Goal: Task Accomplishment & Management: Use online tool/utility

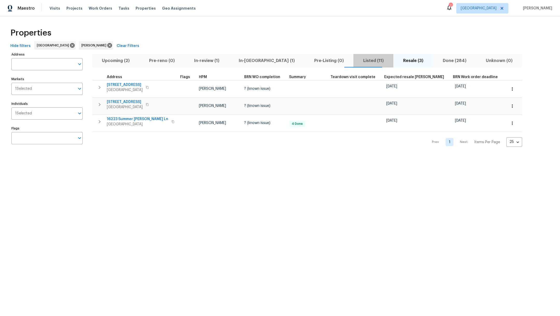
click at [357, 59] on span "Listed (11)" at bounding box center [374, 60] width 34 height 7
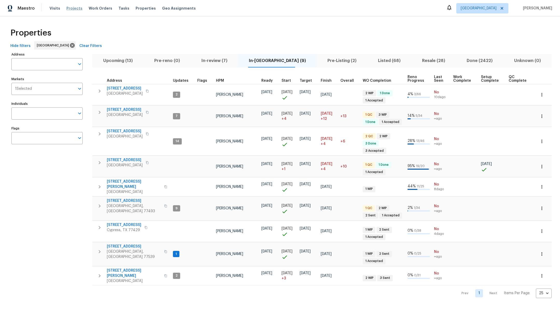
click at [72, 9] on span "Projects" at bounding box center [74, 8] width 16 height 5
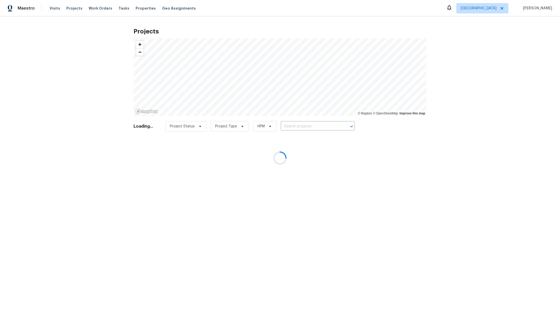
click at [95, 6] on div at bounding box center [280, 158] width 560 height 316
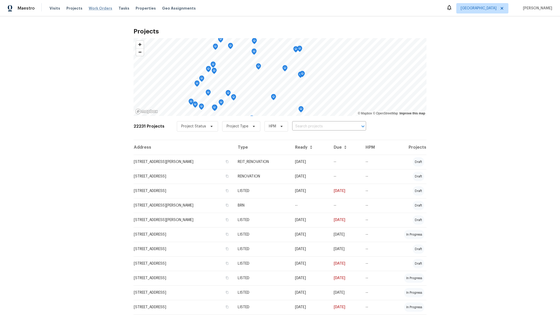
click at [93, 9] on span "Work Orders" at bounding box center [101, 8] width 24 height 5
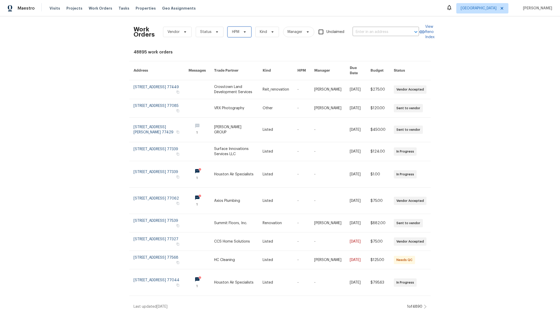
click at [234, 34] on span "HPM" at bounding box center [235, 31] width 7 height 5
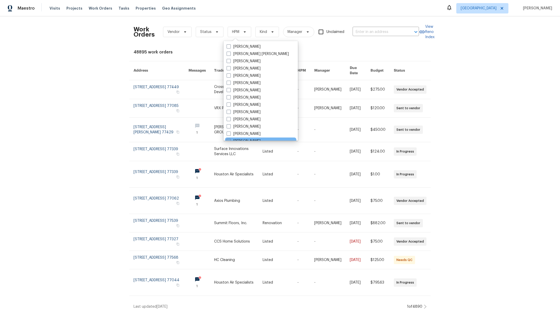
click at [229, 139] on span at bounding box center [229, 141] width 4 height 4
click at [229, 139] on input "[PERSON_NAME]" at bounding box center [228, 139] width 3 height 3
checkbox input "true"
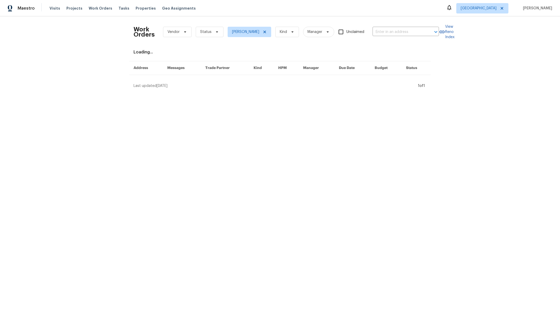
scroll to position [1, 0]
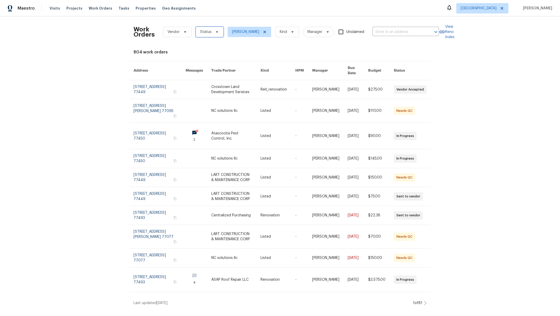
click at [204, 34] on span "Status" at bounding box center [205, 31] width 11 height 5
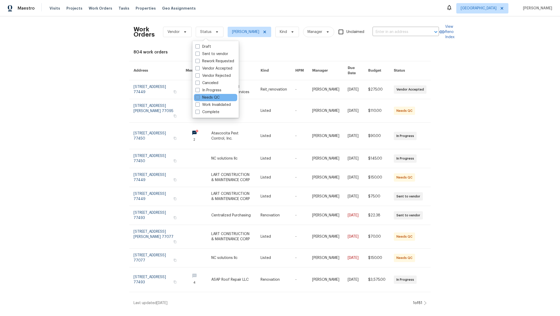
click at [197, 97] on span at bounding box center [197, 97] width 4 height 4
click at [197, 97] on input "Needs QC" at bounding box center [196, 96] width 3 height 3
checkbox input "true"
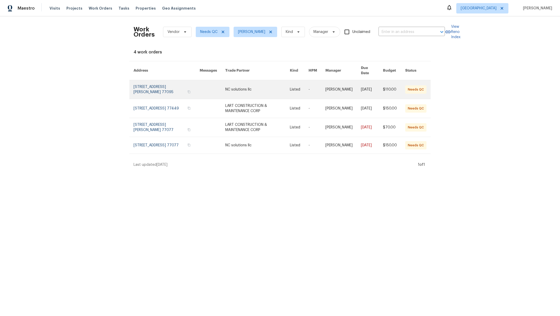
click at [156, 88] on link at bounding box center [167, 89] width 66 height 19
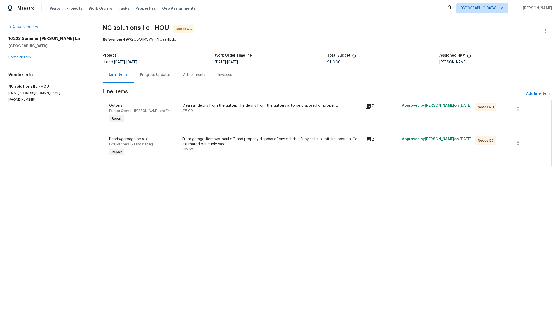
click at [227, 115] on div "Clean all debris from the gutter. The debris from the gutters is to be disposed…" at bounding box center [272, 113] width 183 height 24
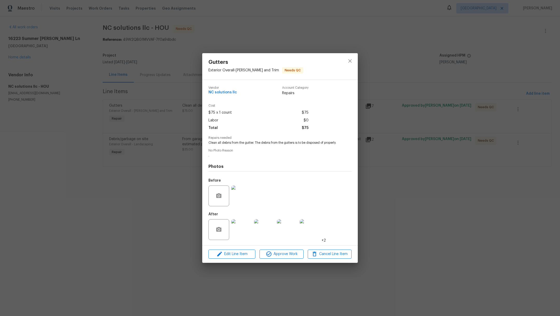
click at [243, 232] on img at bounding box center [241, 229] width 21 height 21
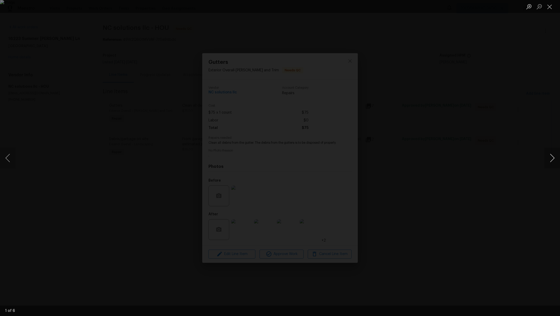
click at [550, 162] on button "Next image" at bounding box center [552, 158] width 16 height 21
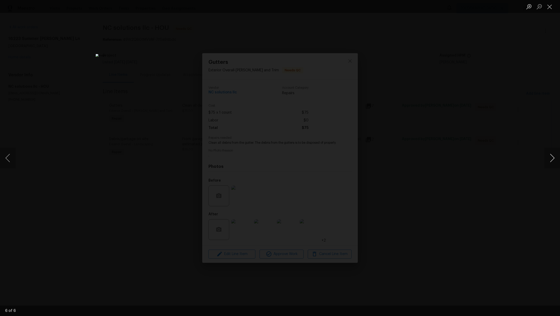
click at [550, 162] on button "Next image" at bounding box center [552, 158] width 16 height 21
click at [551, 7] on button "Close lightbox" at bounding box center [549, 6] width 10 height 9
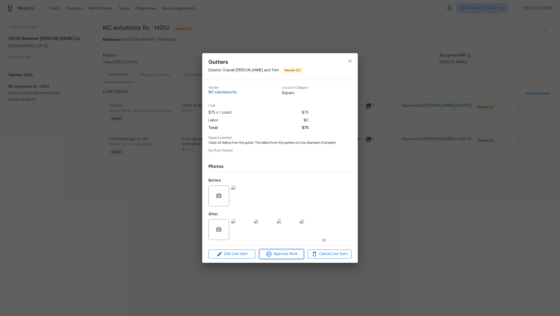
click at [282, 255] on span "Approve Work" at bounding box center [281, 254] width 41 height 6
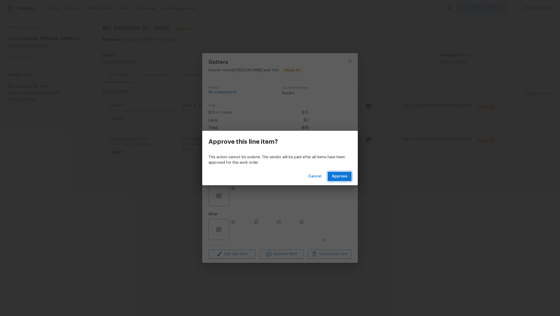
click at [342, 176] on span "Approve" at bounding box center [340, 176] width 16 height 6
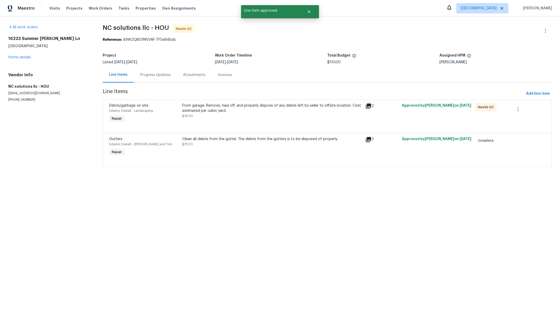
click at [255, 117] on div "From garage. Remove, haul off, and properly dispose of any debris left by selle…" at bounding box center [272, 111] width 180 height 16
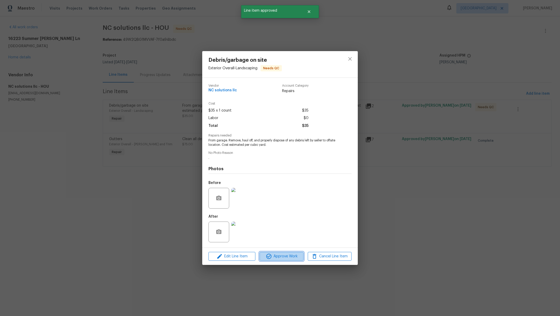
click at [294, 256] on span "Approve Work" at bounding box center [281, 256] width 41 height 6
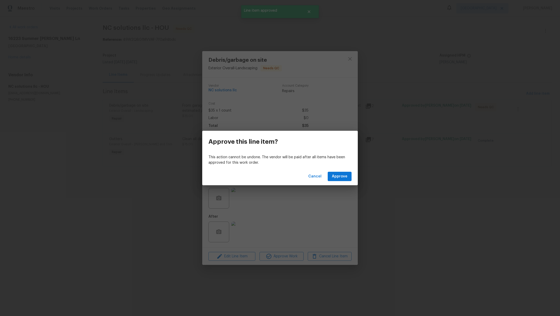
click at [348, 170] on div "Cancel Approve" at bounding box center [280, 176] width 156 height 18
click at [348, 173] on button "Approve" at bounding box center [340, 177] width 24 height 10
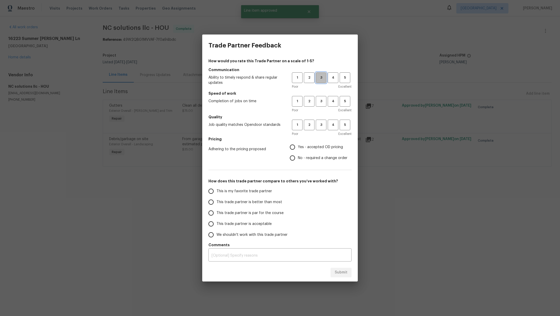
click at [323, 82] on button "3" at bounding box center [321, 77] width 11 height 11
click at [323, 104] on button "3" at bounding box center [321, 101] width 11 height 11
click at [324, 125] on span "3" at bounding box center [321, 125] width 10 height 6
click at [314, 144] on span "Yes - accepted OD pricing" at bounding box center [320, 146] width 45 height 5
click at [298, 144] on input "Yes - accepted OD pricing" at bounding box center [292, 147] width 11 height 11
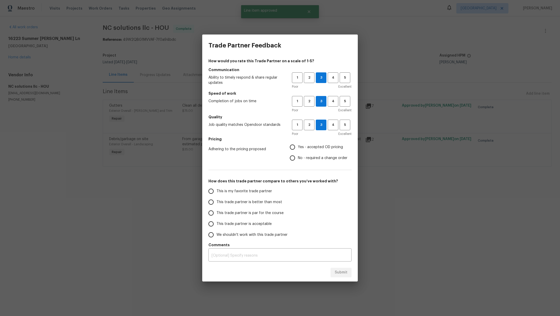
radio input "true"
click at [265, 192] on span "This is my favorite trade partner" at bounding box center [243, 190] width 55 height 5
click at [216, 192] on input "This is my favorite trade partner" at bounding box center [211, 191] width 11 height 11
click at [342, 275] on span "Submit" at bounding box center [341, 272] width 13 height 6
radio input "true"
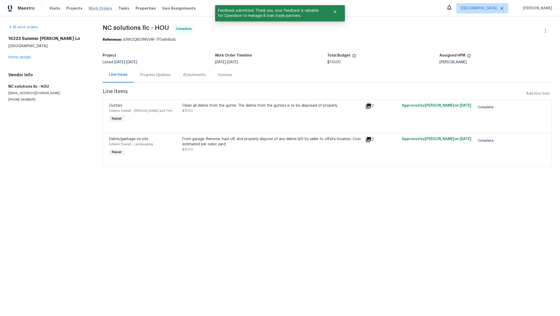
click at [97, 7] on span "Work Orders" at bounding box center [101, 8] width 24 height 5
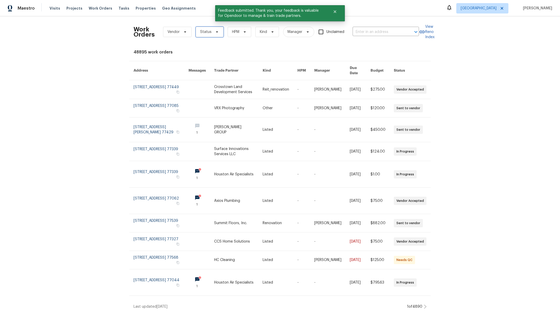
click at [204, 36] on span "Status" at bounding box center [210, 32] width 28 height 10
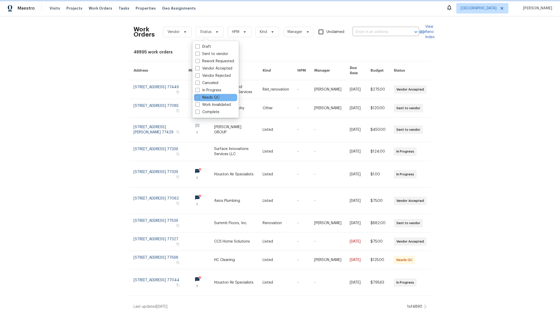
click at [198, 98] on span at bounding box center [197, 97] width 4 height 4
click at [198, 98] on input "Needs QC" at bounding box center [196, 96] width 3 height 3
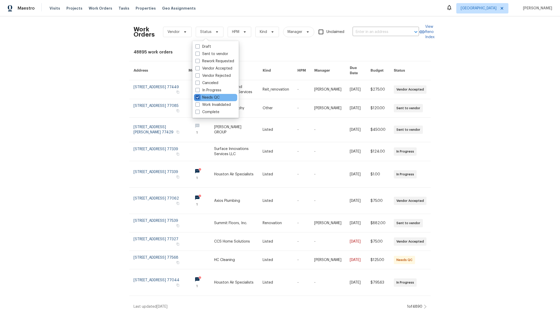
checkbox input "true"
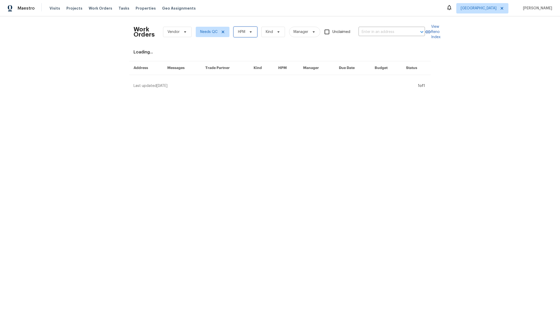
click at [241, 35] on span "HPM" at bounding box center [246, 32] width 24 height 10
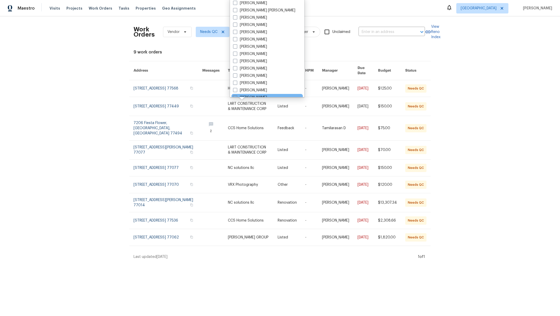
click at [236, 95] on label "[PERSON_NAME]" at bounding box center [250, 97] width 34 height 5
click at [236, 95] on input "[PERSON_NAME]" at bounding box center [234, 96] width 3 height 3
checkbox input "true"
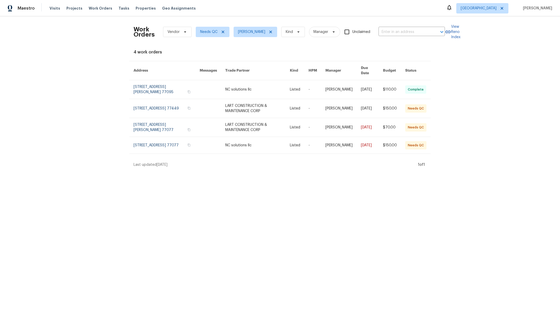
scroll to position [1, 0]
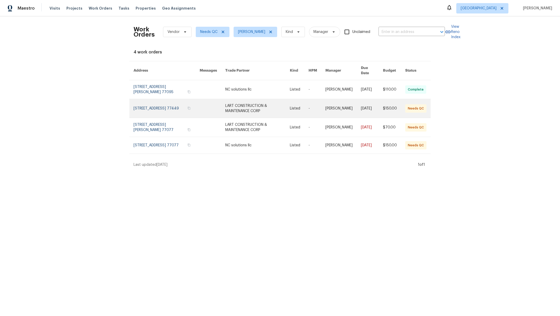
click at [160, 113] on link at bounding box center [167, 108] width 66 height 19
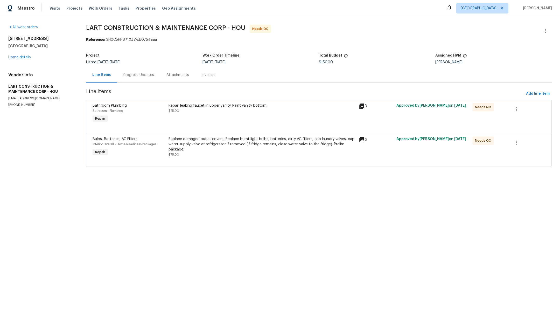
click at [227, 113] on div "Repair leaking faucet in upper vanity. Paint vanity bottom. $75.00" at bounding box center [262, 108] width 187 height 10
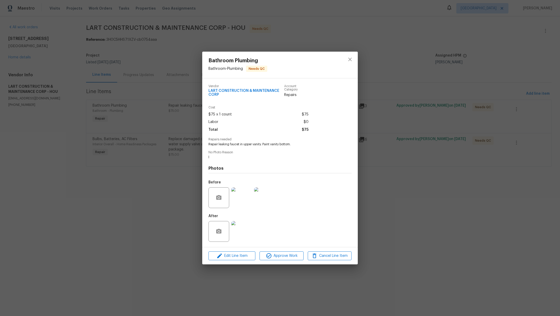
click at [243, 238] on img at bounding box center [241, 231] width 21 height 21
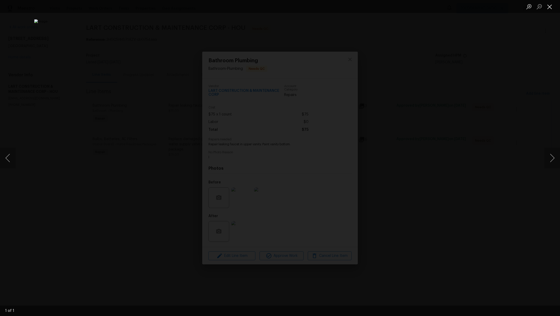
click at [550, 7] on button "Close lightbox" at bounding box center [549, 6] width 10 height 9
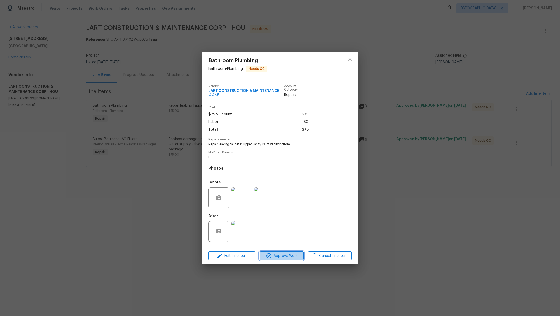
click at [277, 258] on span "Approve Work" at bounding box center [281, 256] width 41 height 6
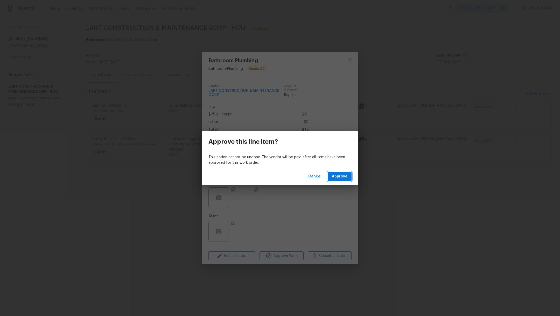
click at [343, 177] on span "Approve" at bounding box center [340, 176] width 16 height 6
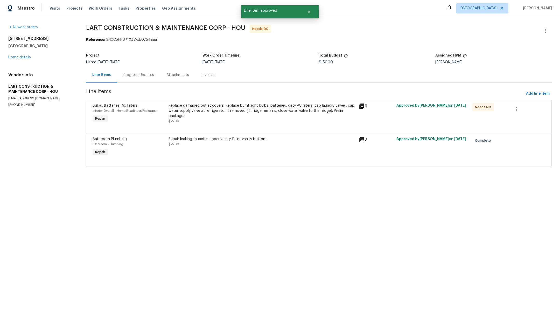
click at [243, 118] on div "Replace damaged outlet covers, Replace burnt light bulbs, batteries, dirty AC f…" at bounding box center [262, 113] width 187 height 21
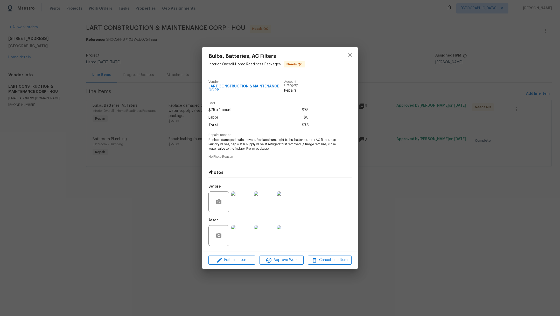
click at [240, 235] on img at bounding box center [241, 235] width 21 height 21
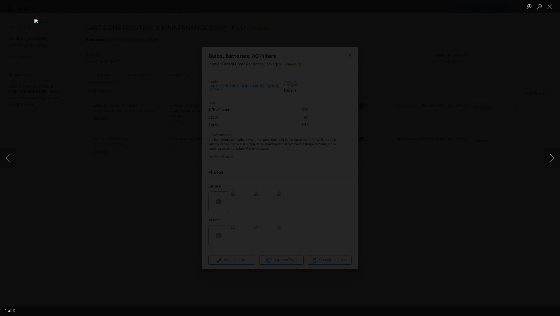
click at [560, 158] on button "Next image" at bounding box center [552, 158] width 16 height 21
click at [550, 7] on button "Close lightbox" at bounding box center [549, 6] width 10 height 9
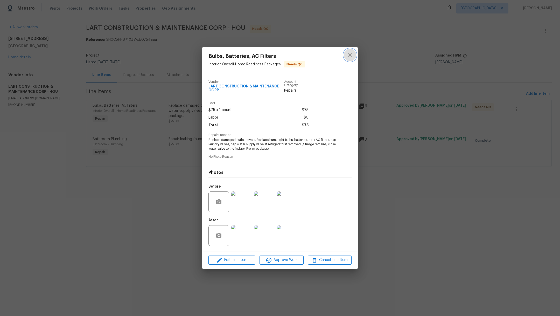
click at [352, 55] on icon "close" at bounding box center [350, 55] width 6 height 6
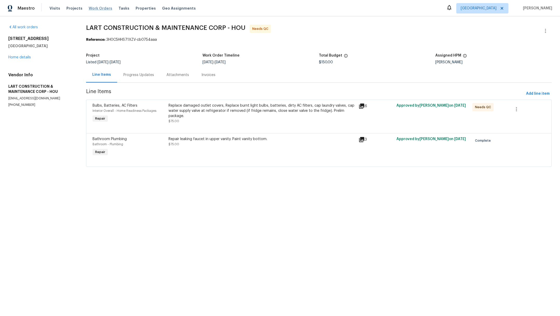
click at [90, 10] on span "Work Orders" at bounding box center [101, 8] width 24 height 5
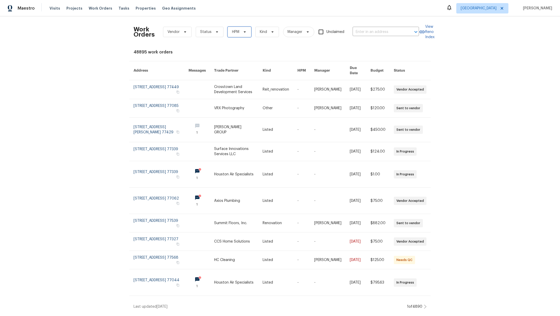
click at [232, 34] on span "HPM" at bounding box center [235, 31] width 7 height 5
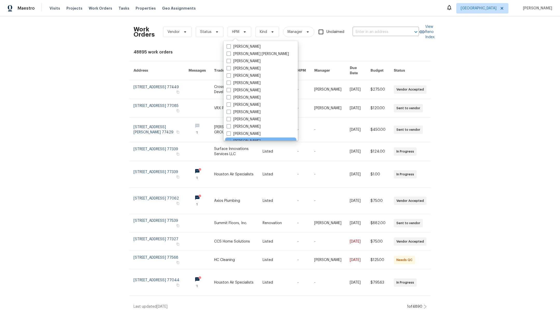
click at [230, 140] on span at bounding box center [229, 141] width 4 height 4
click at [230, 140] on input "[PERSON_NAME]" at bounding box center [228, 139] width 3 height 3
checkbox input "true"
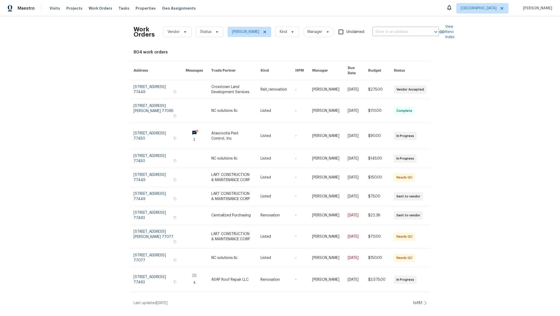
scroll to position [1, 0]
click at [207, 31] on span "Status" at bounding box center [205, 31] width 11 height 5
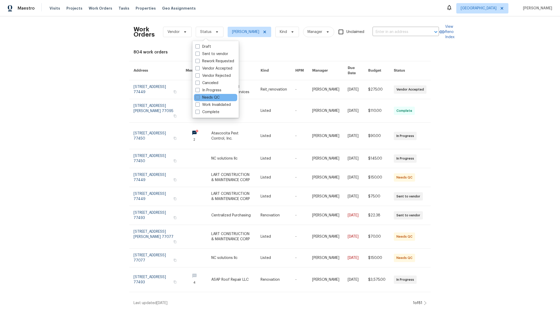
click at [196, 97] on span at bounding box center [197, 97] width 4 height 4
click at [196, 97] on input "Needs QC" at bounding box center [196, 96] width 3 height 3
checkbox input "true"
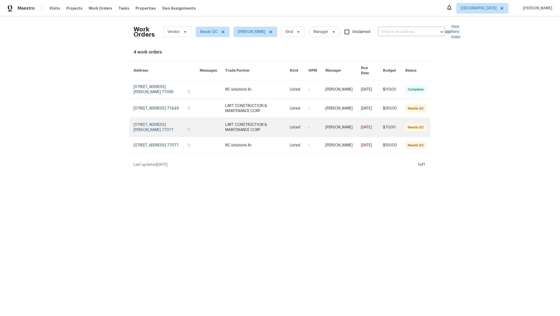
click at [166, 131] on link at bounding box center [167, 127] width 66 height 19
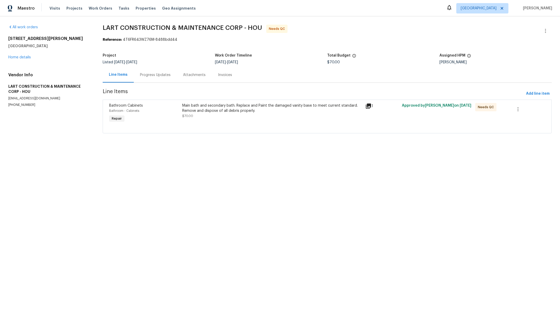
click at [261, 116] on div "Main bath and secondary bath. Replace and Paint the damaged vanity base to meet…" at bounding box center [272, 111] width 180 height 16
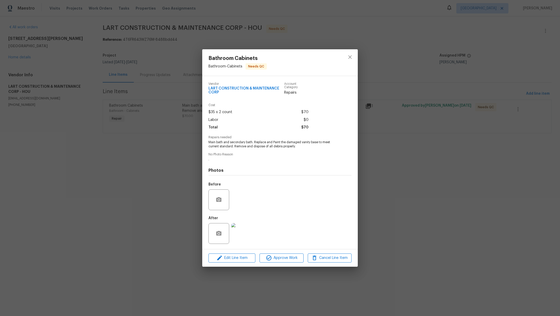
click at [238, 235] on img at bounding box center [241, 233] width 21 height 21
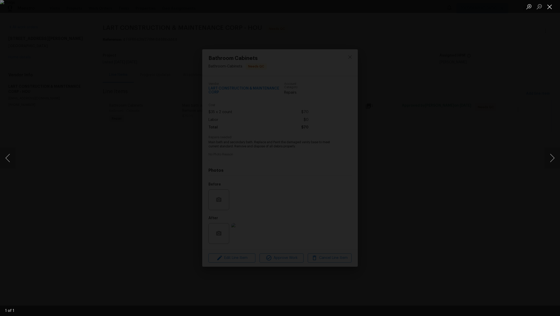
click at [550, 9] on button "Close lightbox" at bounding box center [549, 6] width 10 height 9
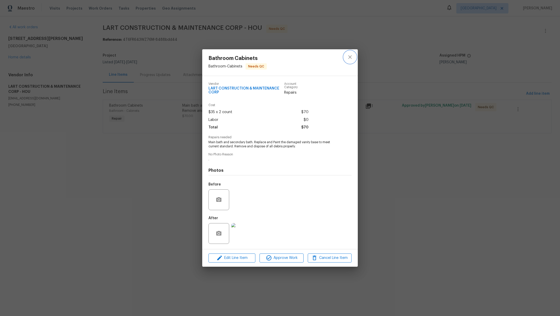
click at [351, 58] on icon "close" at bounding box center [349, 56] width 3 height 3
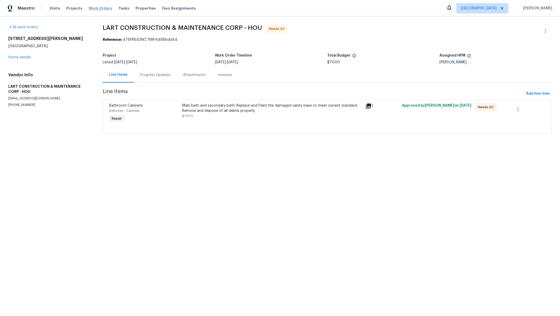
click at [89, 8] on span "Work Orders" at bounding box center [101, 8] width 24 height 5
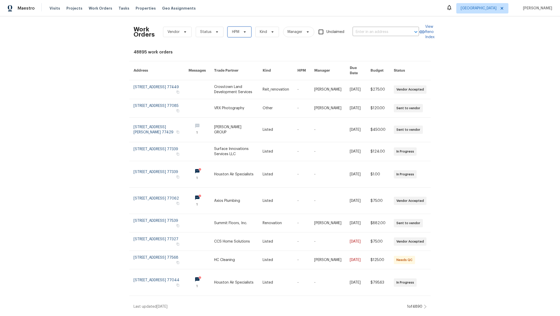
click at [241, 33] on span at bounding box center [244, 32] width 6 height 4
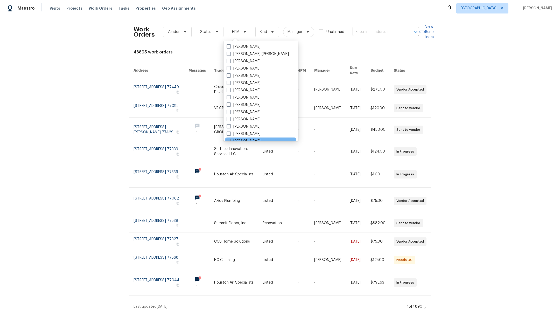
click at [229, 139] on span at bounding box center [229, 141] width 4 height 4
click at [229, 139] on input "[PERSON_NAME]" at bounding box center [228, 139] width 3 height 3
checkbox input "true"
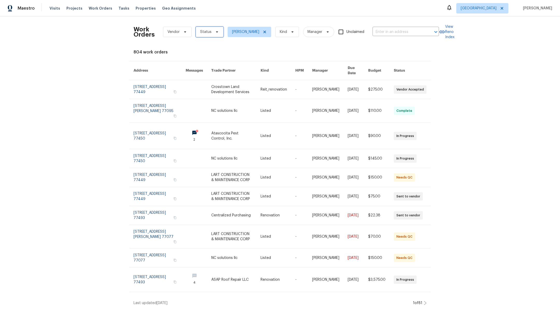
click at [205, 34] on span "Status" at bounding box center [205, 31] width 11 height 5
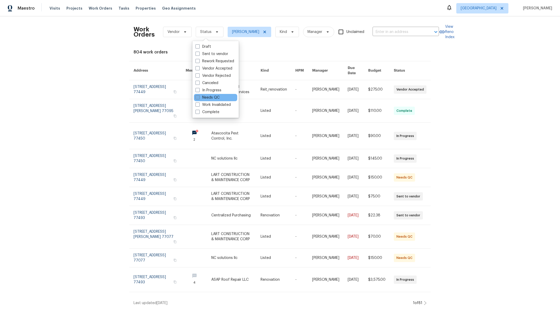
click at [198, 98] on span at bounding box center [197, 97] width 4 height 4
click at [198, 98] on input "Needs QC" at bounding box center [196, 96] width 3 height 3
checkbox input "true"
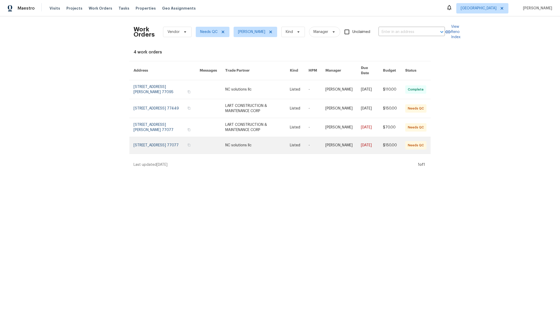
click at [157, 146] on link at bounding box center [167, 145] width 66 height 17
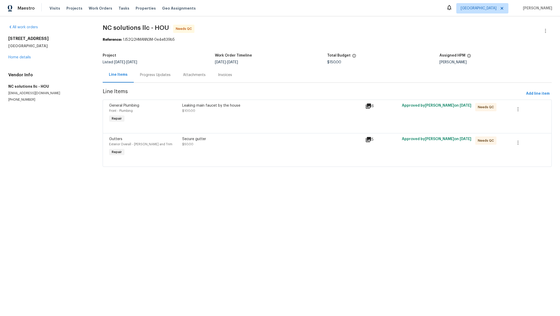
click at [255, 149] on div "Secure gutter $50.00" at bounding box center [272, 147] width 183 height 24
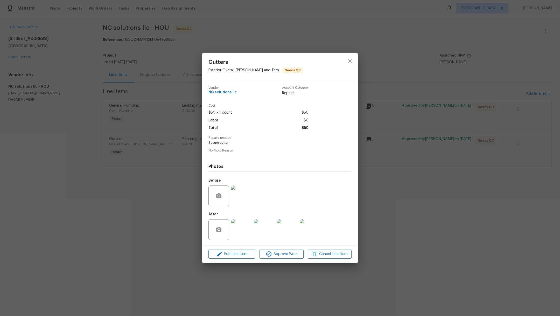
click at [242, 233] on img at bounding box center [241, 229] width 21 height 21
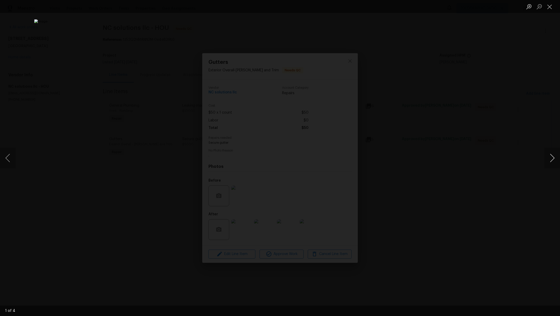
click at [559, 158] on button "Next image" at bounding box center [552, 158] width 16 height 21
click at [550, 11] on button "Close lightbox" at bounding box center [549, 6] width 10 height 9
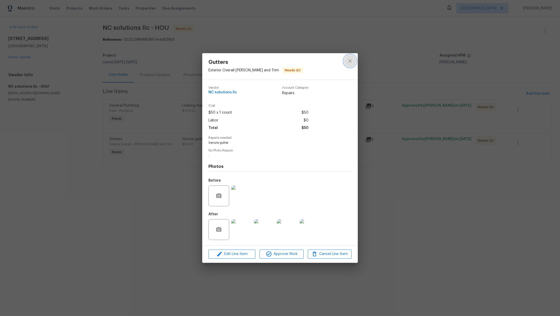
click at [350, 61] on icon "close" at bounding box center [350, 61] width 6 height 6
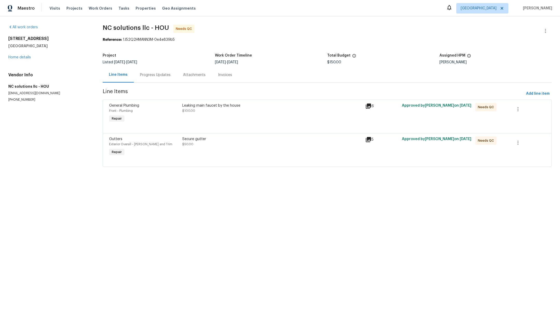
click at [234, 115] on div "Leaking main faucet by the house $100.00" at bounding box center [272, 113] width 183 height 24
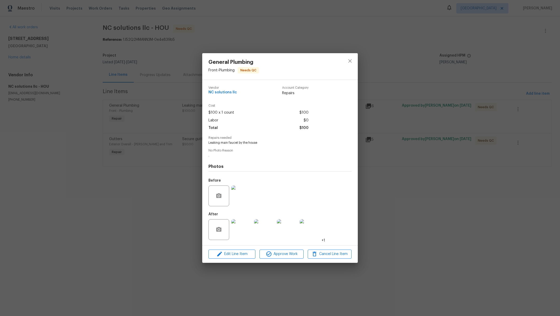
click at [244, 233] on img at bounding box center [241, 229] width 21 height 21
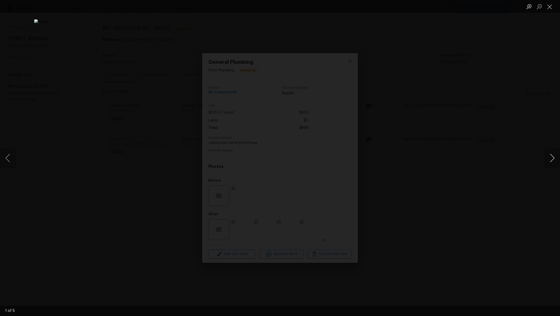
click at [552, 159] on button "Next image" at bounding box center [552, 158] width 16 height 21
click at [550, 8] on button "Close lightbox" at bounding box center [549, 6] width 10 height 9
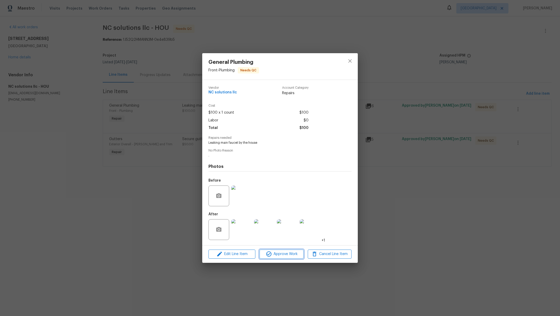
click at [284, 256] on span "Approve Work" at bounding box center [281, 254] width 41 height 6
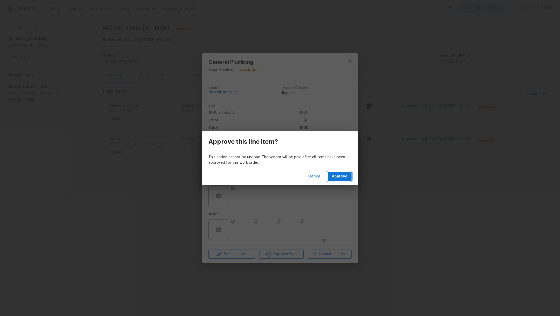
click at [344, 174] on span "Approve" at bounding box center [340, 176] width 16 height 6
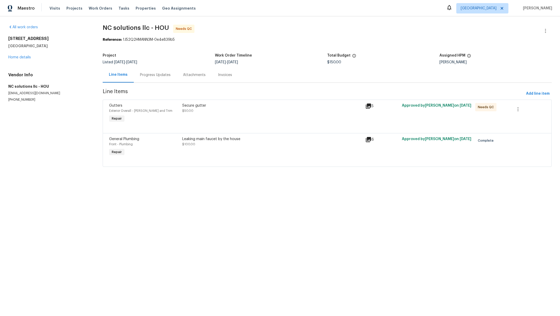
click at [246, 114] on div "Secure gutter $50.00" at bounding box center [272, 113] width 183 height 24
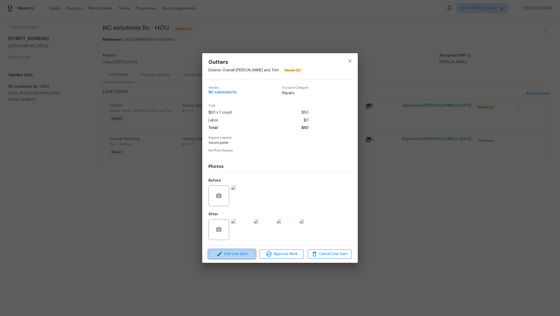
click at [232, 256] on span "Edit Line Item" at bounding box center [232, 254] width 44 height 6
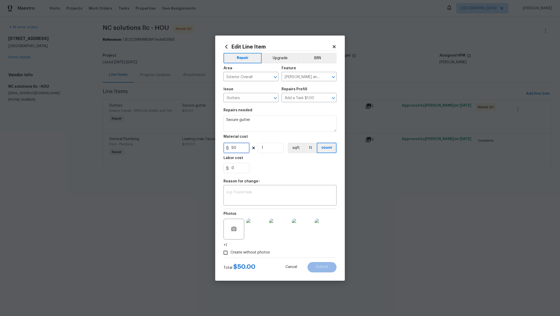
drag, startPoint x: 239, startPoint y: 150, endPoint x: 192, endPoint y: 142, distance: 47.4
click at [192, 142] on div "Edit Line Item Repair Upgrade BRN Area Exterior Overall ​ Feature Eaves and Tri…" at bounding box center [280, 158] width 560 height 316
type input "75"
click at [295, 167] on div "0" at bounding box center [279, 168] width 113 height 10
click at [281, 190] on div "x ​" at bounding box center [279, 195] width 113 height 19
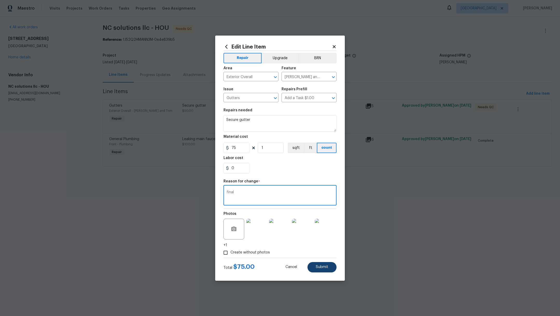
type textarea "final"
click at [323, 270] on button "Submit" at bounding box center [321, 267] width 29 height 10
type input "50"
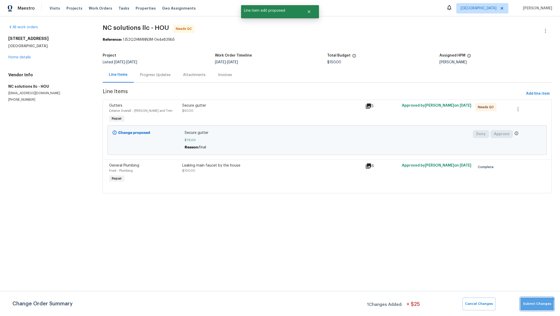
click at [537, 304] on span "Submit Changes" at bounding box center [537, 304] width 28 height 6
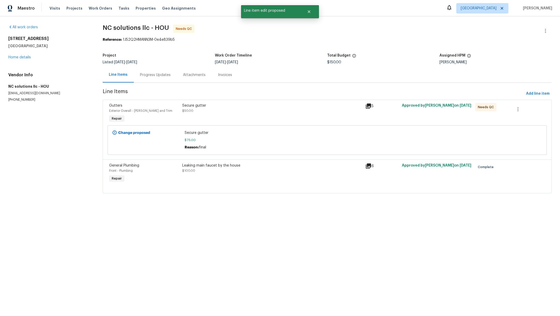
click at [256, 109] on div "Secure gutter $50.00" at bounding box center [272, 108] width 180 height 10
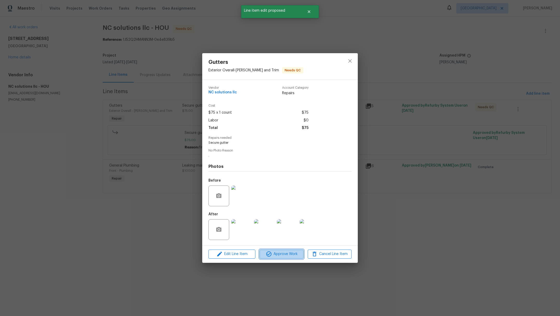
click at [279, 256] on span "Approve Work" at bounding box center [281, 254] width 41 height 6
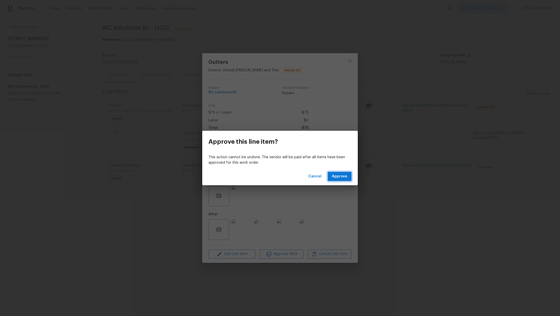
click at [335, 178] on span "Approve" at bounding box center [340, 176] width 16 height 6
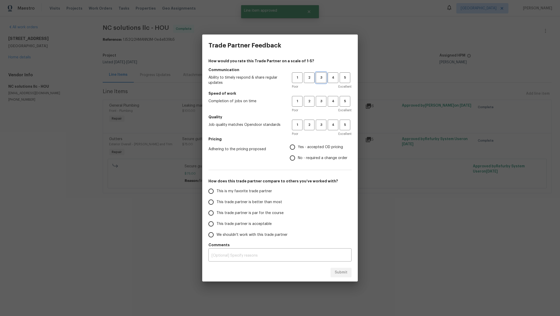
click at [322, 79] on span "3" at bounding box center [321, 78] width 10 height 6
click at [322, 97] on button "3" at bounding box center [321, 101] width 11 height 11
click at [322, 126] on span "3" at bounding box center [321, 125] width 10 height 6
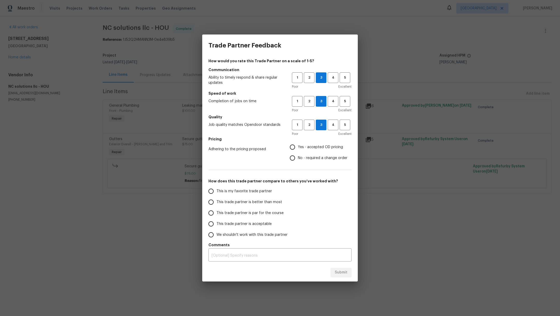
click at [301, 148] on span "Yes - accepted OD pricing" at bounding box center [320, 146] width 45 height 5
click at [298, 148] on input "Yes - accepted OD pricing" at bounding box center [292, 147] width 11 height 11
radio input "true"
click at [232, 189] on span "This is my favorite trade partner" at bounding box center [243, 190] width 55 height 5
click at [216, 189] on input "This is my favorite trade partner" at bounding box center [211, 191] width 11 height 11
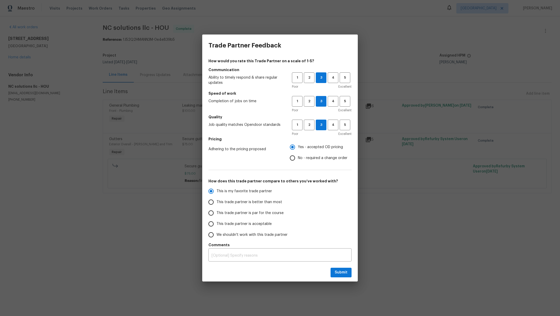
drag, startPoint x: 365, startPoint y: 274, endPoint x: 352, endPoint y: 274, distance: 13.0
click at [352, 274] on div "Trade Partner Feedback How would you rate this Trade Partner on a scale of 1-5?…" at bounding box center [280, 158] width 560 height 316
click at [348, 274] on button "Submit" at bounding box center [341, 273] width 21 height 10
radio input "true"
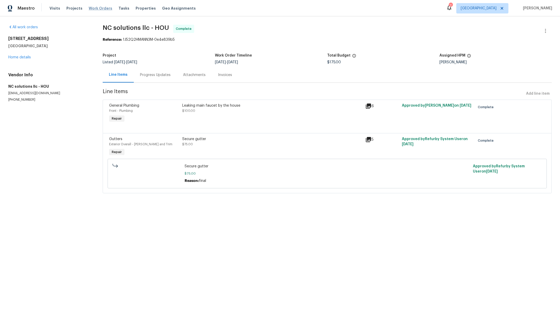
click at [97, 8] on span "Work Orders" at bounding box center [101, 8] width 24 height 5
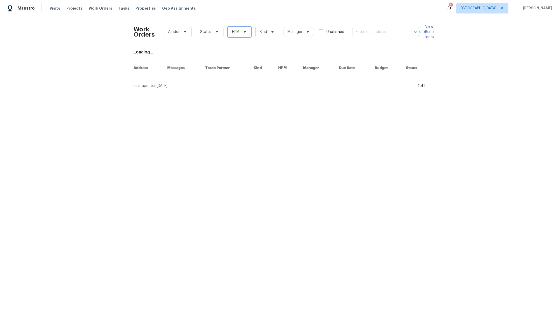
click at [228, 34] on span "HPM" at bounding box center [240, 32] width 24 height 10
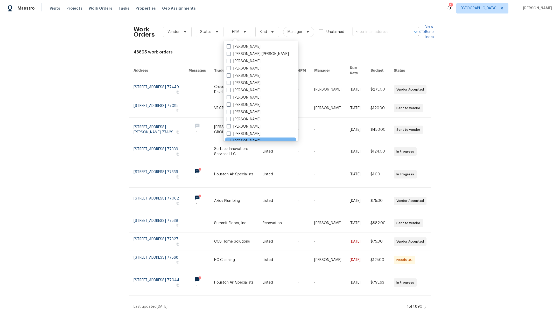
click at [228, 138] on div "[PERSON_NAME]" at bounding box center [260, 140] width 71 height 7
click at [229, 139] on span at bounding box center [229, 141] width 4 height 4
click at [229, 139] on input "[PERSON_NAME]" at bounding box center [228, 139] width 3 height 3
checkbox input "true"
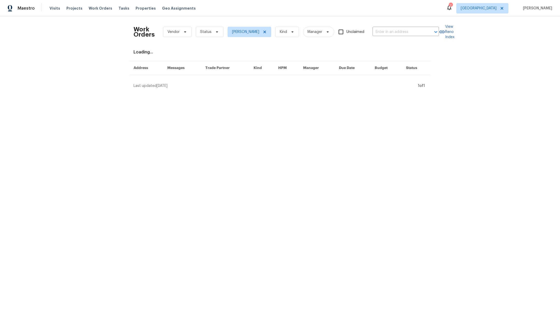
scroll to position [1, 0]
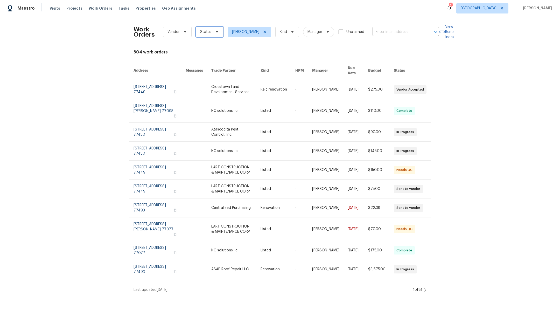
click at [200, 36] on span "Status" at bounding box center [210, 32] width 28 height 10
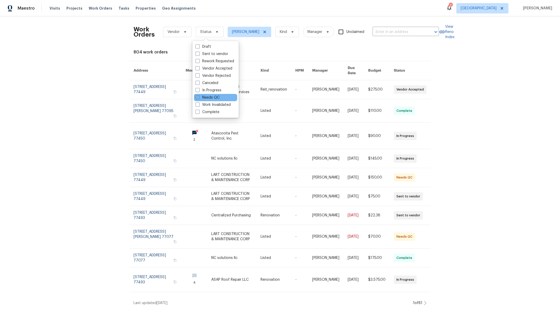
click at [198, 97] on span at bounding box center [197, 97] width 4 height 4
click at [198, 97] on input "Needs QC" at bounding box center [196, 96] width 3 height 3
checkbox input "true"
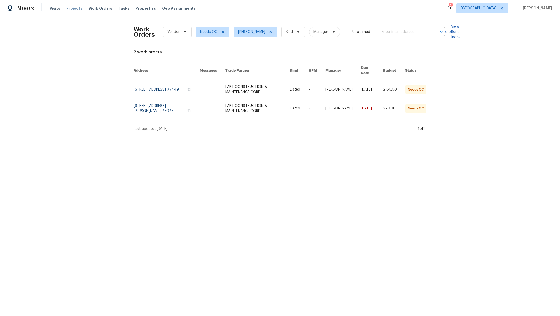
click at [69, 7] on span "Projects" at bounding box center [74, 8] width 16 height 5
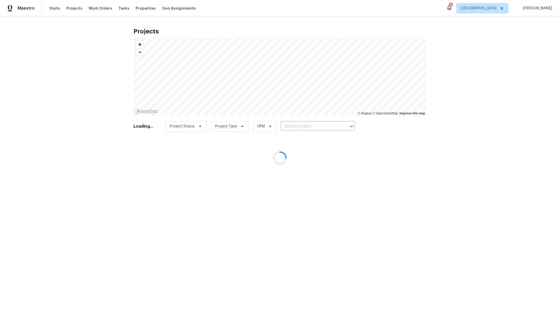
click at [300, 126] on div at bounding box center [280, 158] width 560 height 316
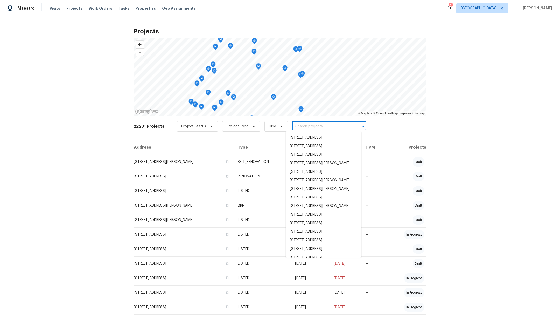
click at [300, 126] on input "text" at bounding box center [321, 126] width 59 height 8
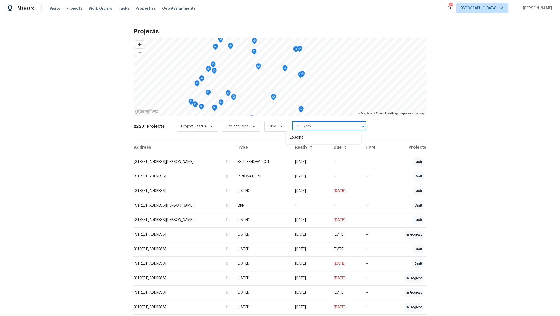
type input "1011 kemp"
click at [297, 139] on li "1011 Kempsford Dr, Katy, TX 77450" at bounding box center [324, 137] width 76 height 9
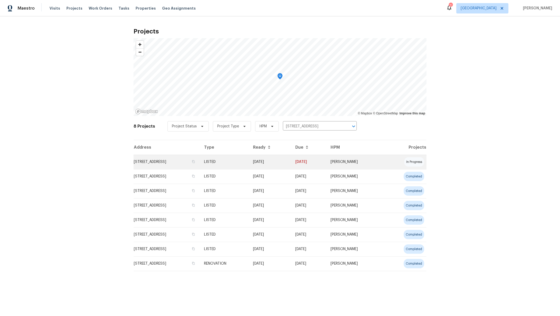
click at [163, 162] on td "1011 Kempsford Dr, Katy, TX 77450" at bounding box center [167, 162] width 66 height 15
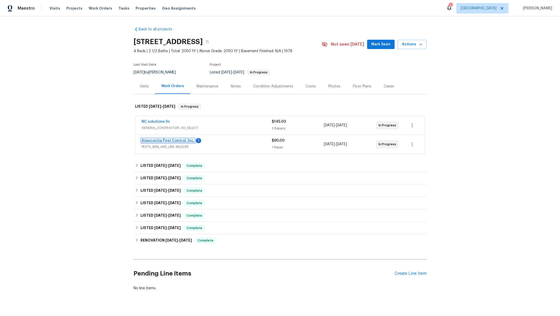
click at [170, 139] on link "Atascocita Pest Control, Inc." at bounding box center [168, 141] width 53 height 4
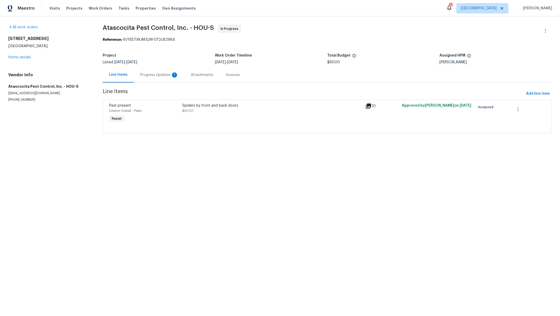
click at [198, 114] on div "Spiders by front and back doors $90.00" at bounding box center [272, 113] width 183 height 24
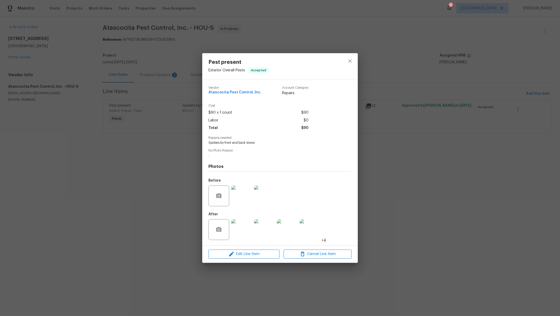
click at [244, 232] on img at bounding box center [241, 229] width 21 height 21
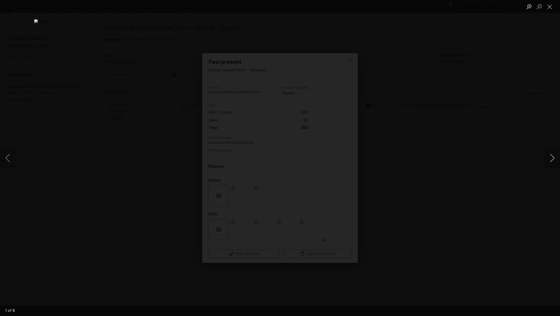
click at [552, 156] on button "Next image" at bounding box center [552, 158] width 16 height 21
click at [553, 156] on button "Next image" at bounding box center [552, 158] width 16 height 21
click at [553, 157] on button "Next image" at bounding box center [552, 158] width 16 height 21
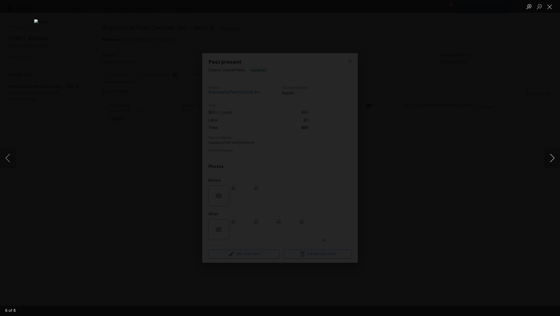
click at [553, 157] on button "Next image" at bounding box center [552, 158] width 16 height 21
click at [549, 8] on button "Close lightbox" at bounding box center [549, 6] width 10 height 9
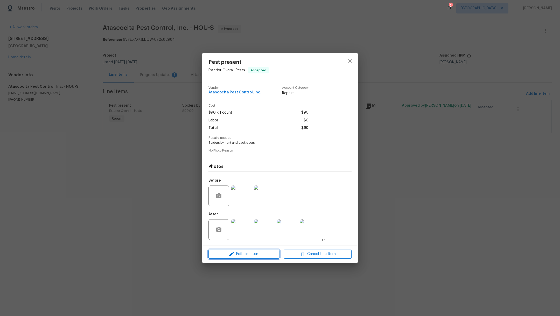
click at [249, 255] on span "Edit Line Item" at bounding box center [244, 254] width 68 height 6
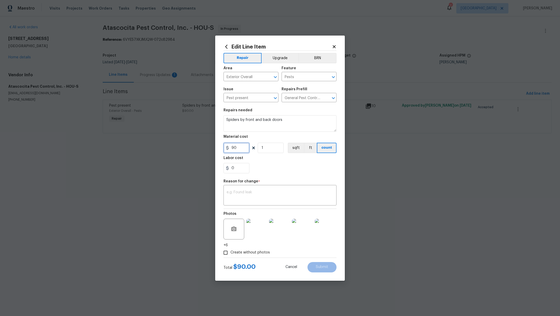
drag, startPoint x: 238, startPoint y: 149, endPoint x: 198, endPoint y: 146, distance: 40.6
click at [198, 146] on div "Edit Line Item Repair Upgrade BRN Area Exterior Overall ​ Feature Pests ​ Issue…" at bounding box center [280, 158] width 560 height 316
type input "189.44"
click at [244, 192] on textarea at bounding box center [280, 195] width 107 height 11
type textarea "final cost."
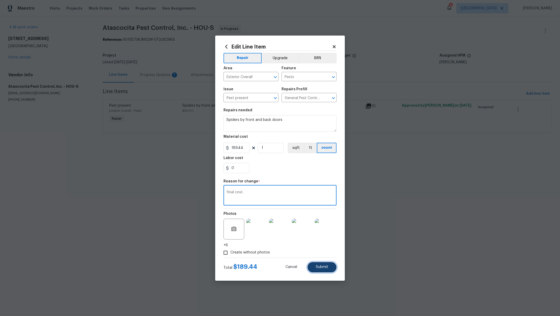
click at [321, 271] on button "Submit" at bounding box center [321, 267] width 29 height 10
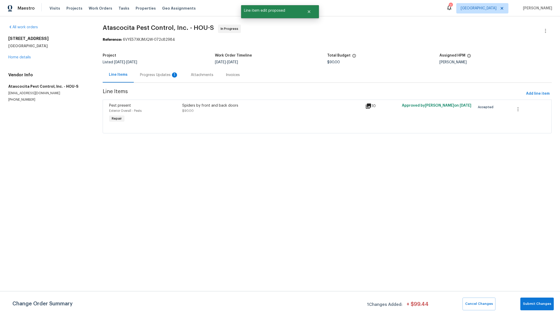
click at [153, 73] on div "Progress Updates 1" at bounding box center [159, 74] width 38 height 5
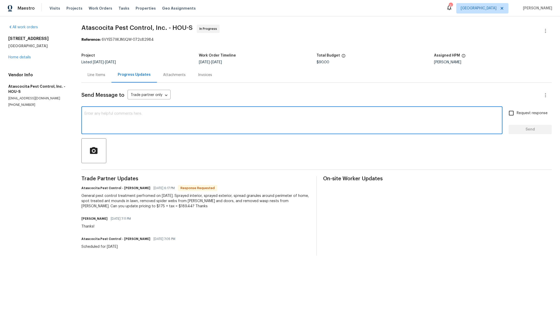
click at [152, 121] on textarea at bounding box center [292, 121] width 415 height 18
type textarea "W"
type textarea "Cost was adjusted. Could you please upload pictures from the exterior? Thanks"
click at [506, 110] on input "Request response" at bounding box center [511, 113] width 11 height 11
checkbox input "true"
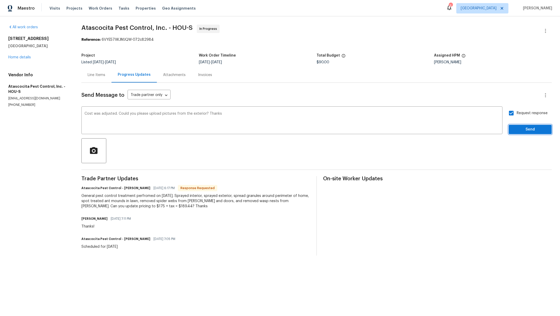
click at [524, 130] on span "Send" at bounding box center [530, 129] width 35 height 6
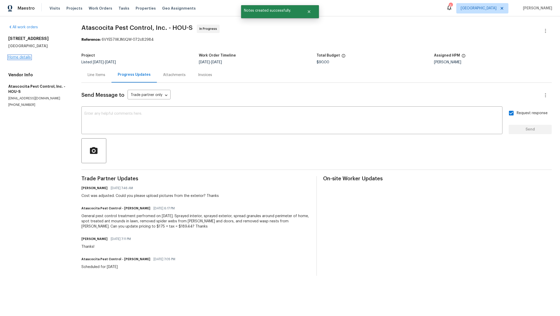
click at [15, 58] on link "Home details" at bounding box center [19, 57] width 23 height 4
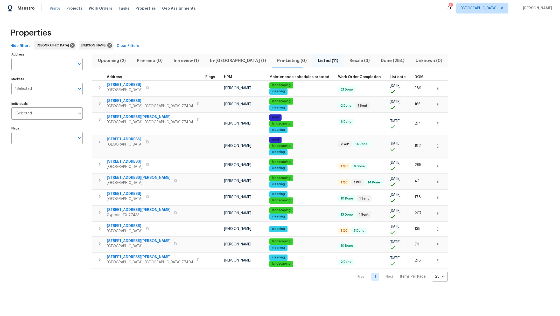
click at [52, 9] on span "Visits" at bounding box center [55, 8] width 11 height 5
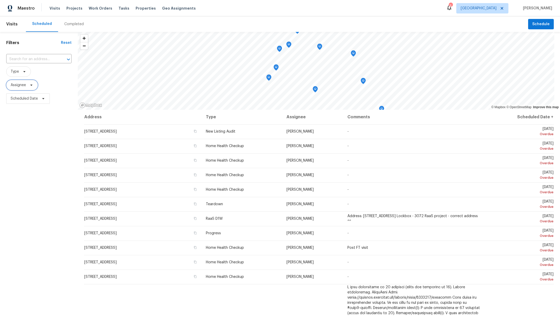
click at [12, 86] on span "Assignee" at bounding box center [18, 84] width 15 height 5
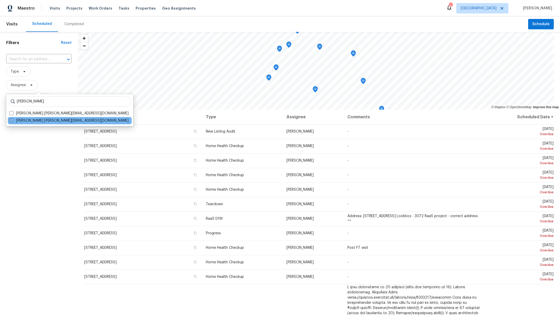
type input "[PERSON_NAME]"
click at [11, 122] on span at bounding box center [11, 120] width 4 height 4
click at [11, 121] on input "[PERSON_NAME] [PERSON_NAME][EMAIL_ADDRESS][DOMAIN_NAME]" at bounding box center [10, 119] width 3 height 3
checkbox input "true"
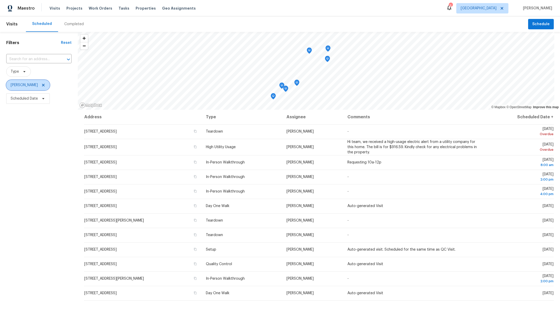
click at [15, 88] on span "[PERSON_NAME]" at bounding box center [28, 85] width 44 height 10
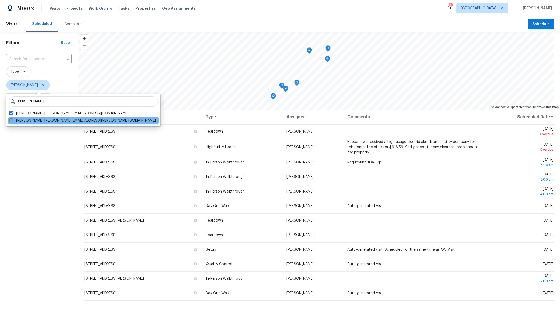
type input "[PERSON_NAME]"
click at [12, 120] on span at bounding box center [11, 120] width 4 height 4
click at [12, 120] on input "[PERSON_NAME] [PERSON_NAME][EMAIL_ADDRESS][PERSON_NAME][DOMAIN_NAME]" at bounding box center [10, 119] width 3 height 3
checkbox input "true"
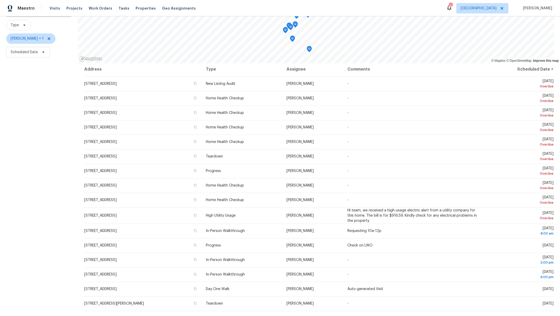
scroll to position [1, 0]
